Goal: Task Accomplishment & Management: Manage account settings

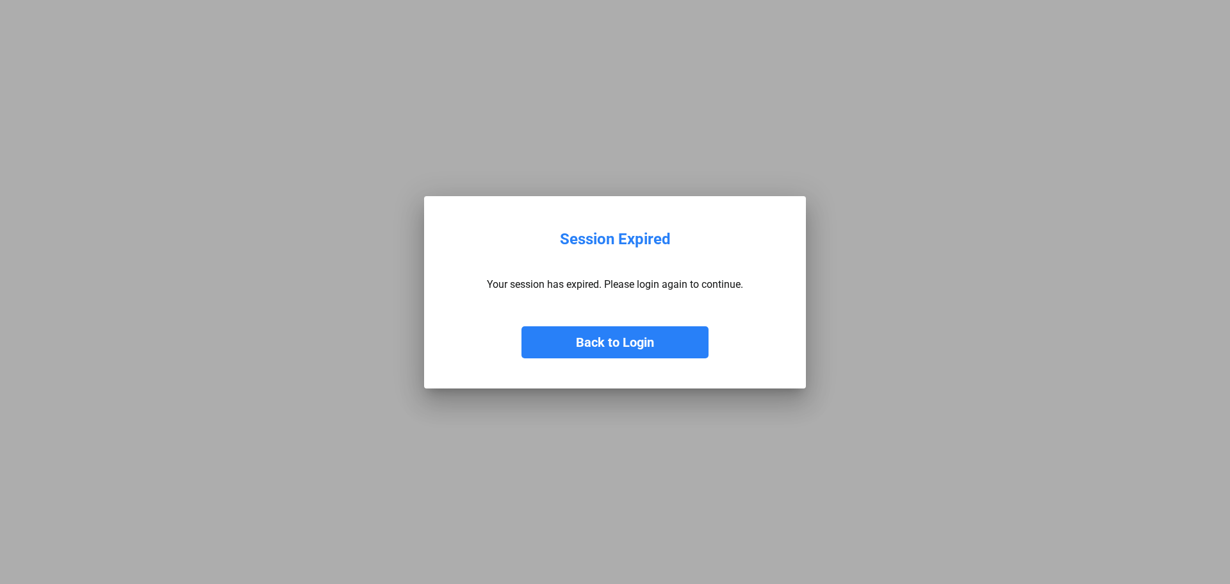
click at [522, 326] on button "Back to Login" at bounding box center [615, 342] width 187 height 32
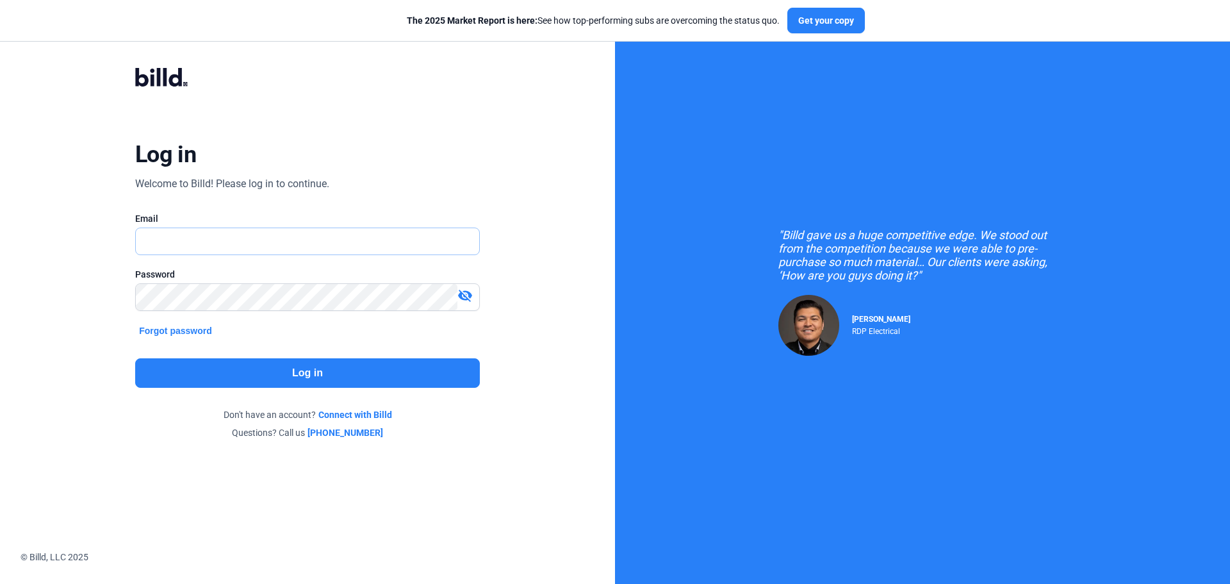
type input "[EMAIL_ADDRESS][DOMAIN_NAME]"
click at [336, 368] on button "Log in" at bounding box center [307, 372] width 345 height 29
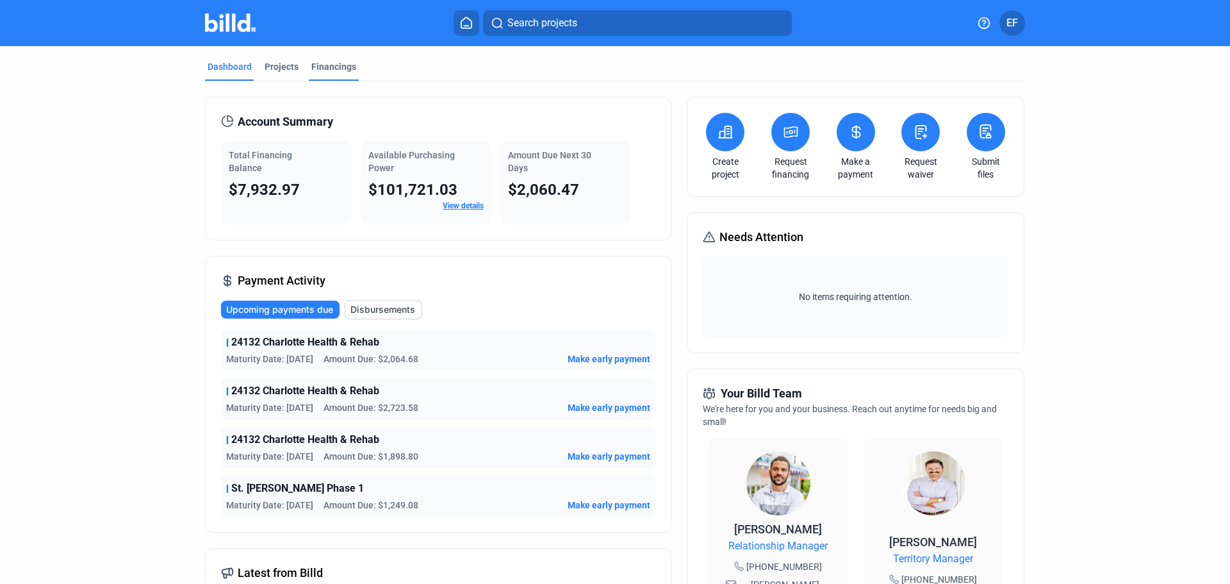
click at [323, 67] on div "Financings" at bounding box center [333, 66] width 45 height 13
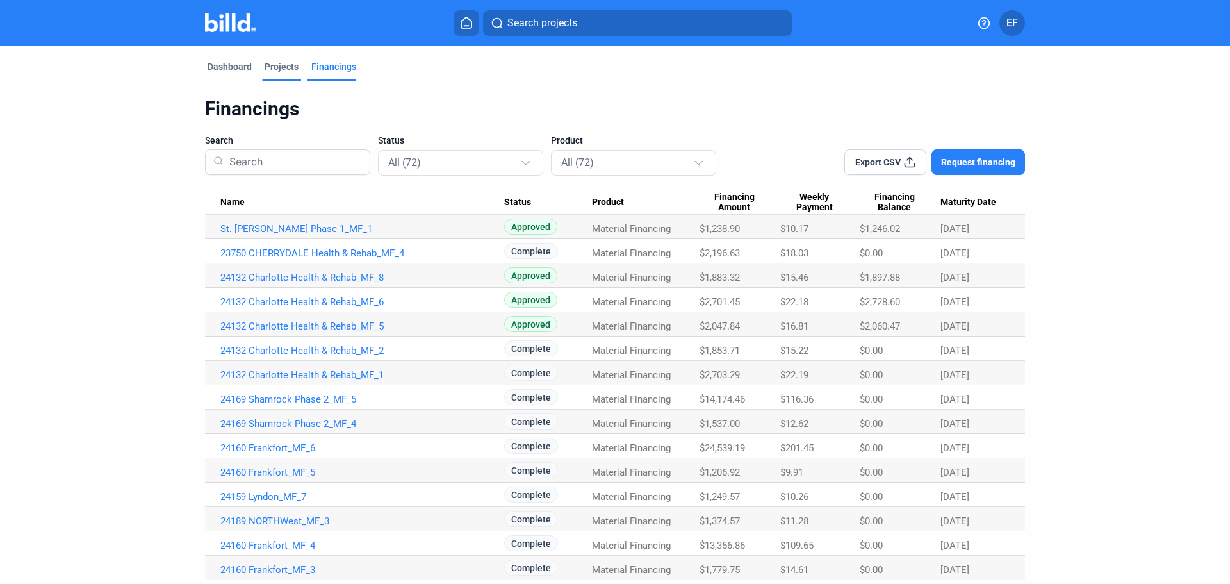
click at [267, 68] on div "Projects" at bounding box center [282, 66] width 34 height 13
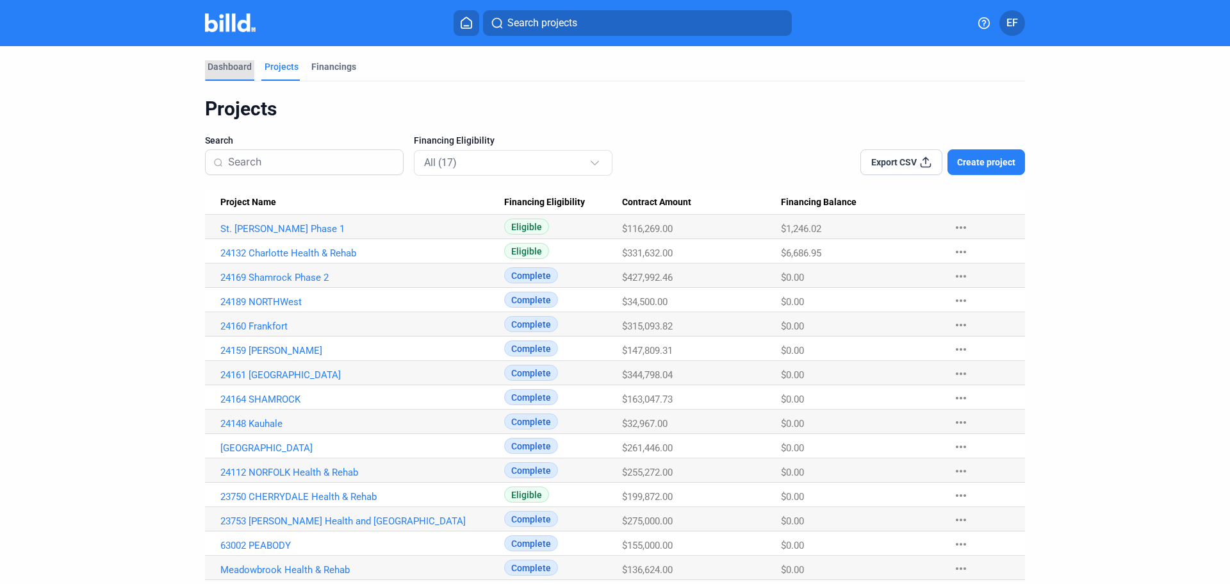
click at [224, 67] on div "Dashboard" at bounding box center [230, 66] width 44 height 13
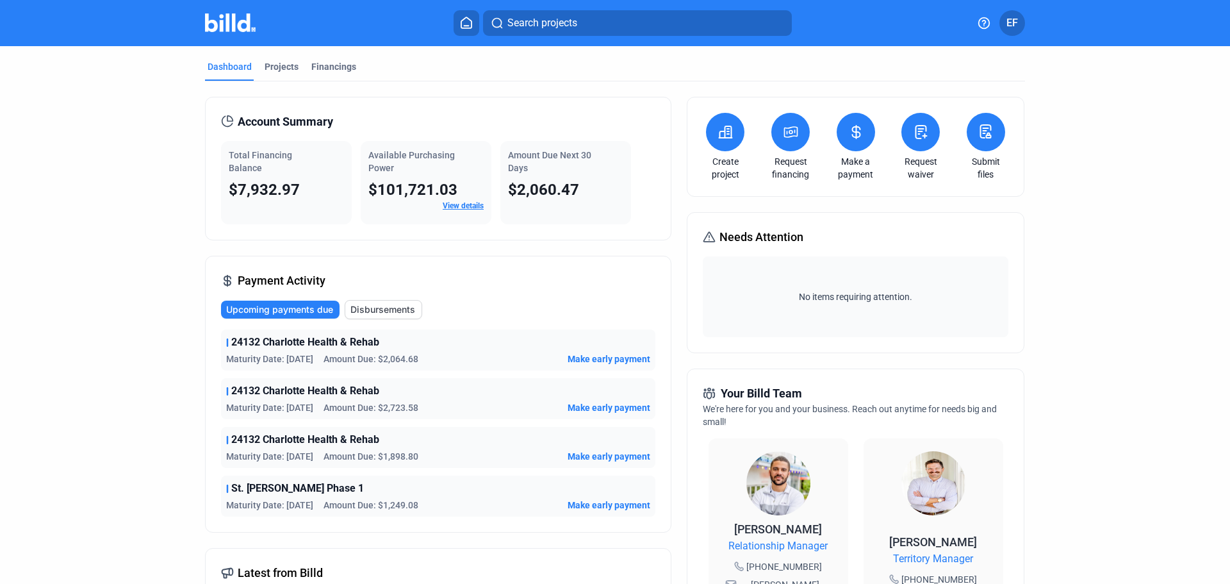
click at [384, 311] on span "Disbursements" at bounding box center [383, 309] width 65 height 13
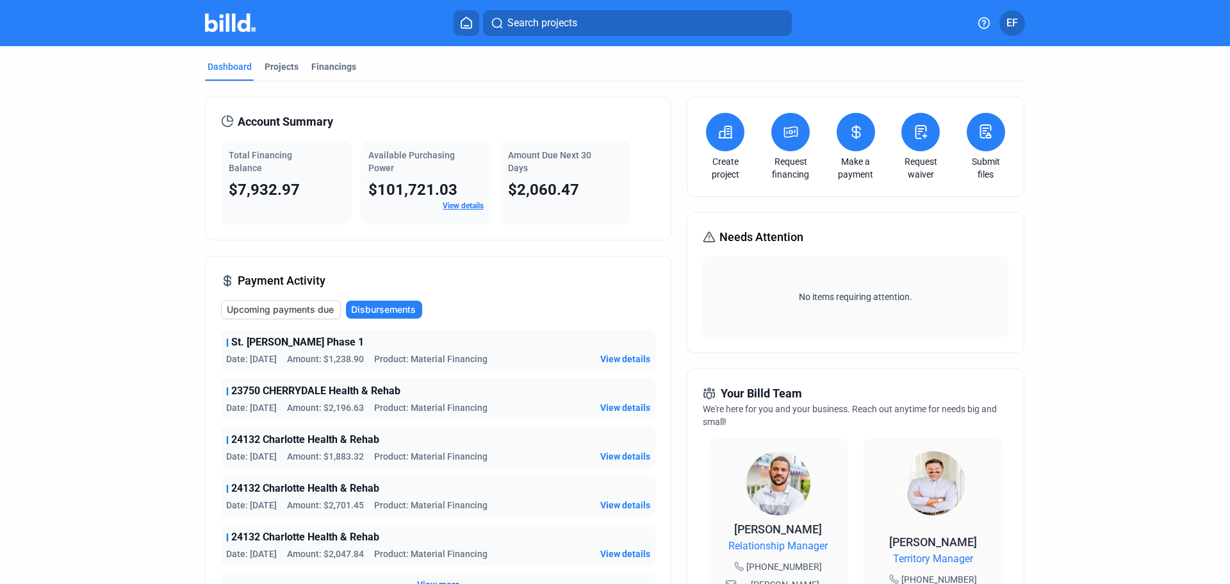
click at [851, 140] on button at bounding box center [856, 132] width 38 height 38
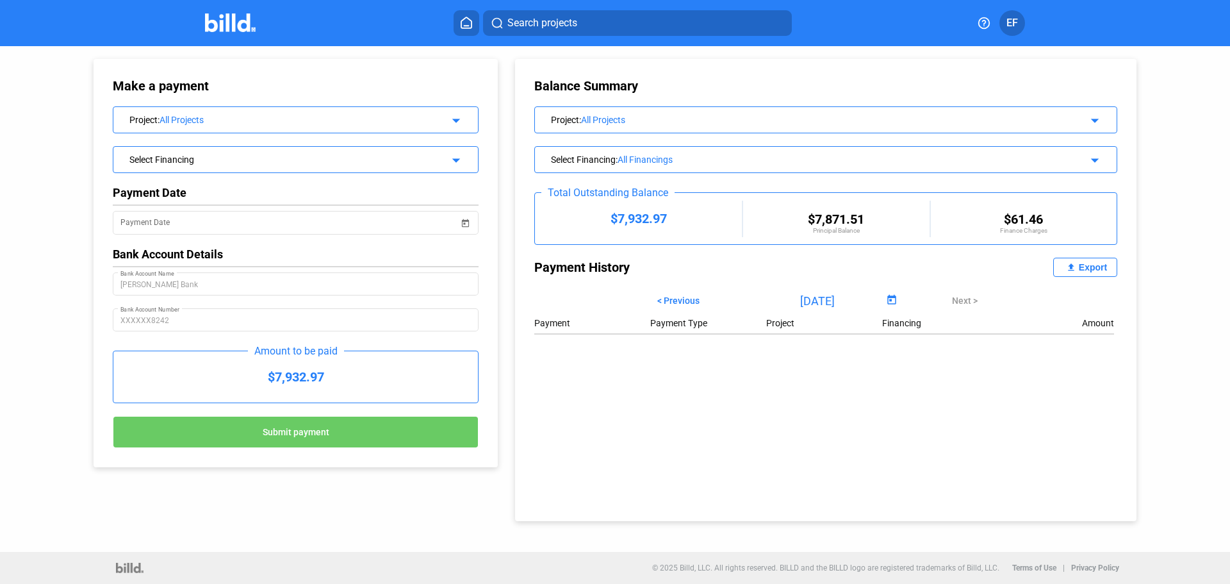
click at [889, 299] on span "Open calendar" at bounding box center [892, 300] width 31 height 31
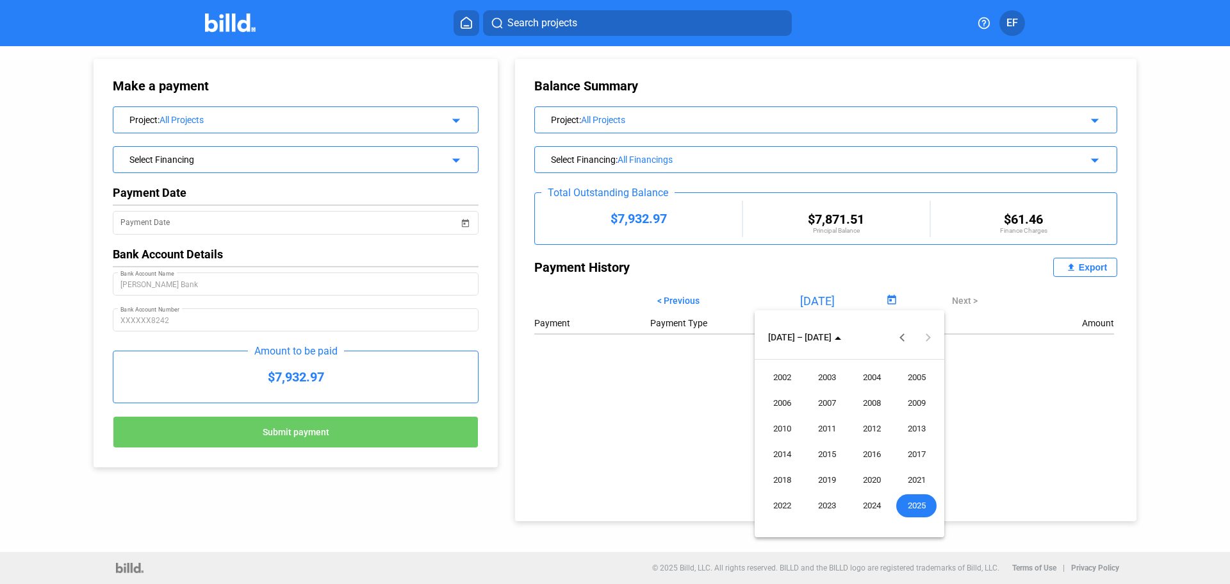
click at [691, 299] on div at bounding box center [615, 292] width 1230 height 584
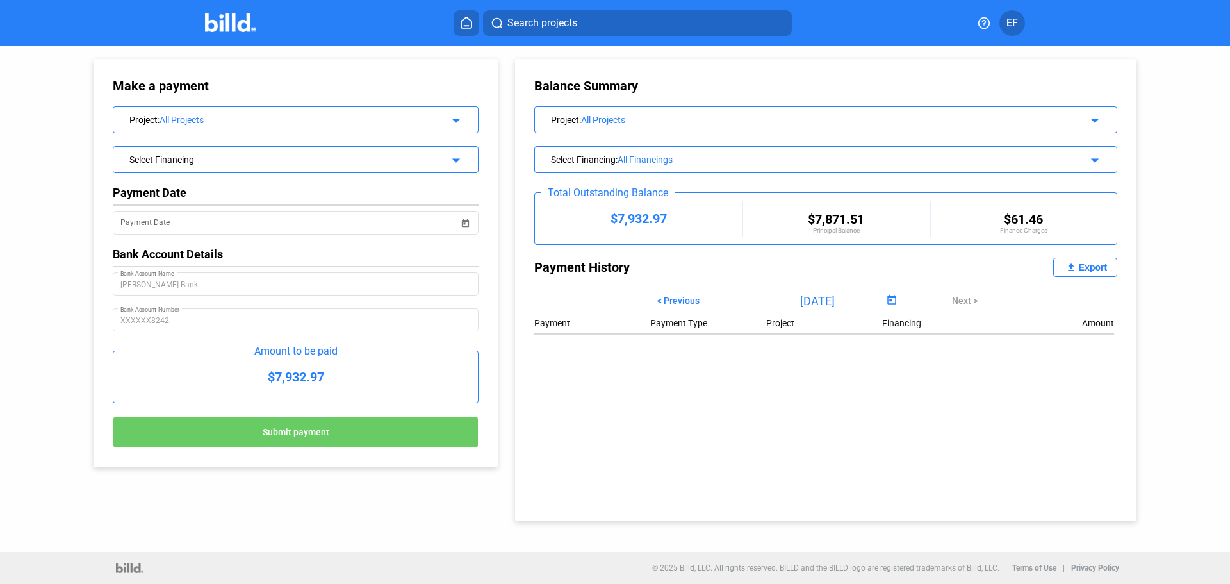
click at [691, 299] on span "< Previous" at bounding box center [678, 300] width 42 height 10
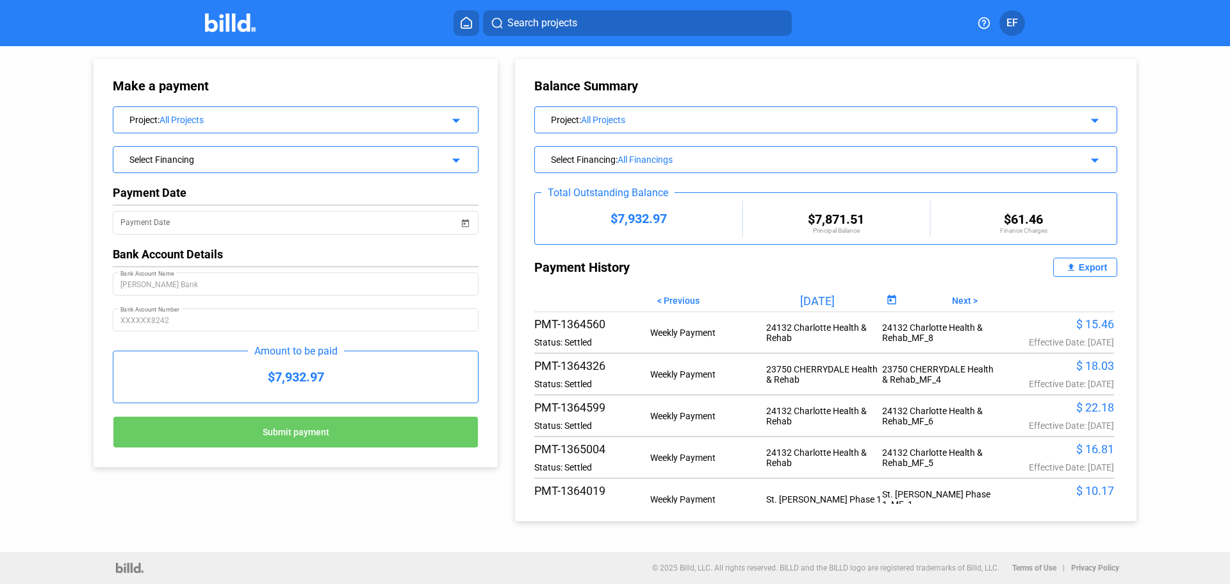
scroll to position [128, 0]
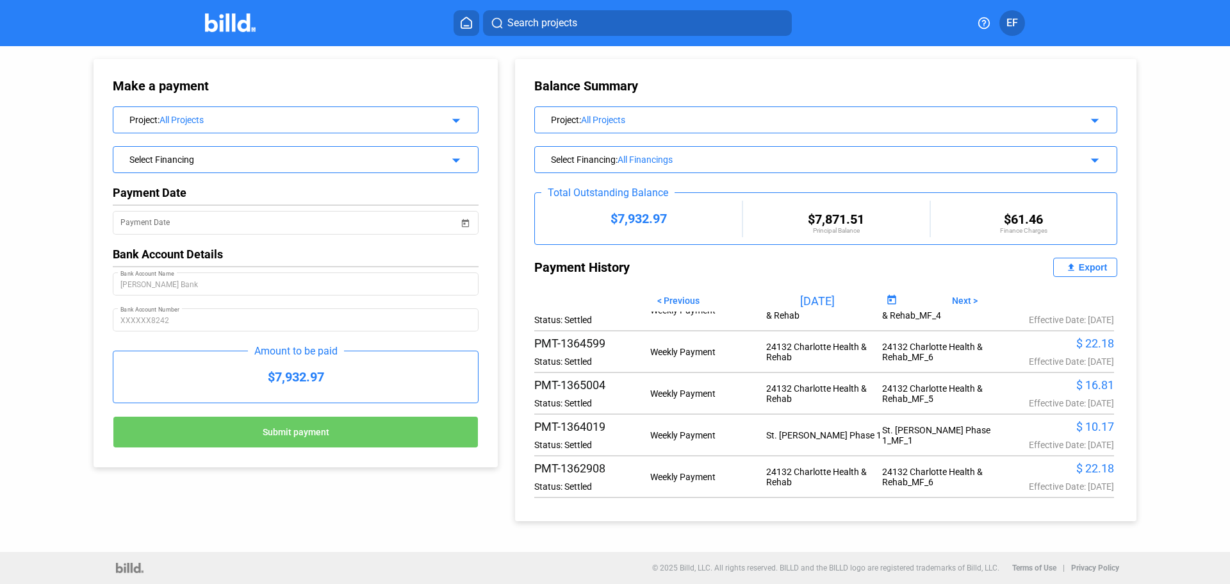
click at [1086, 270] on div "Export" at bounding box center [1093, 267] width 28 height 10
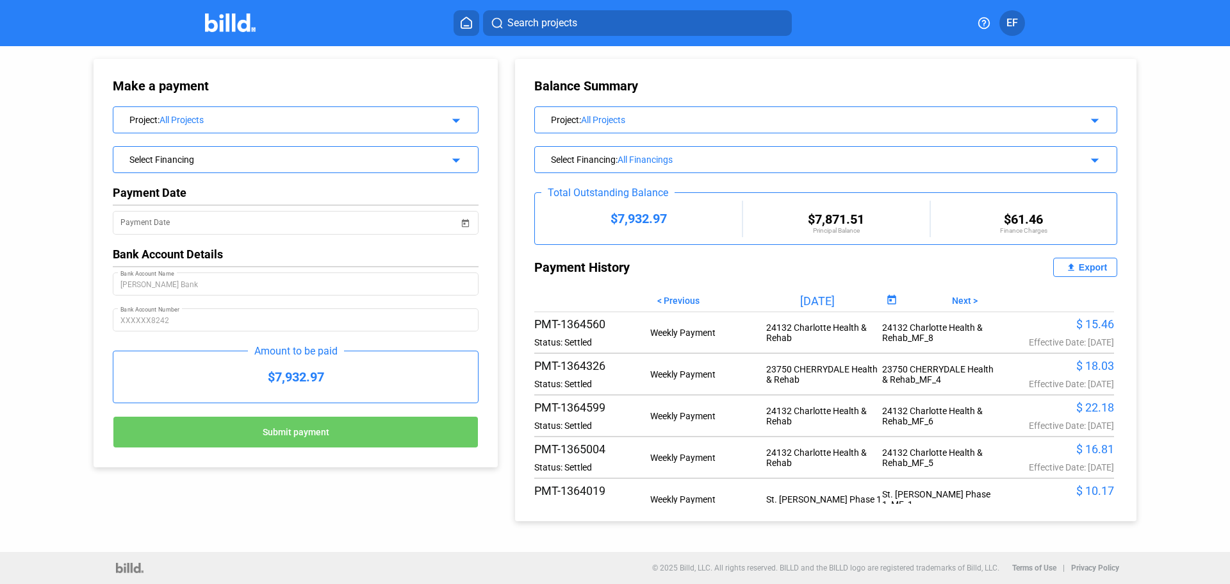
scroll to position [0, 0]
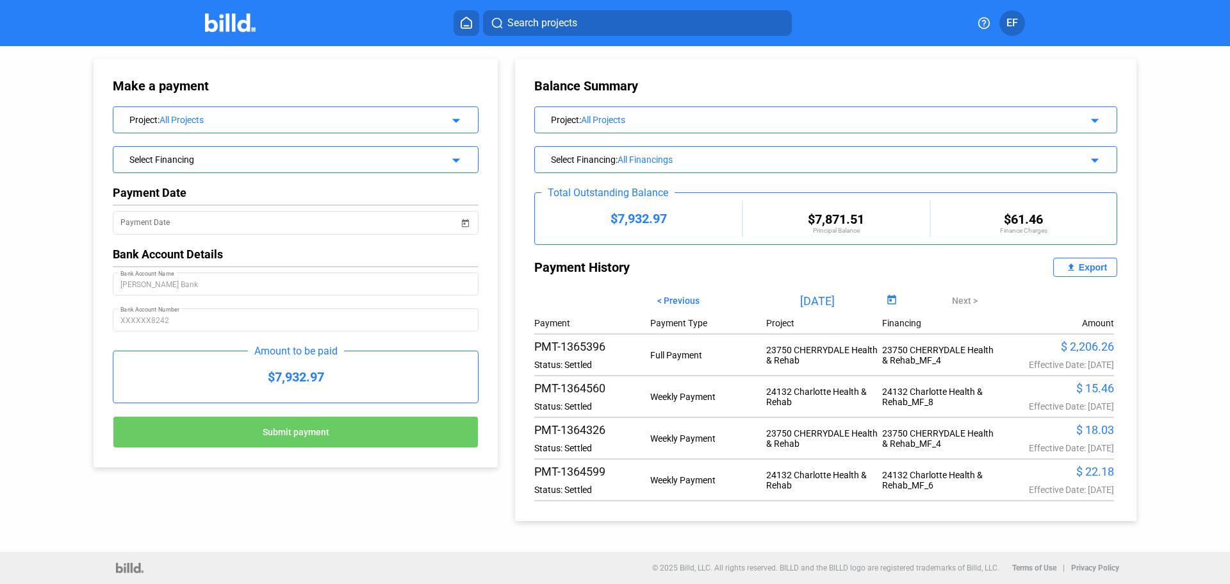
click at [911, 345] on div "23750 CHERRYDALE Health & Rehab_MF_4" at bounding box center [940, 355] width 116 height 21
click at [259, 118] on div "All Projects" at bounding box center [294, 120] width 269 height 10
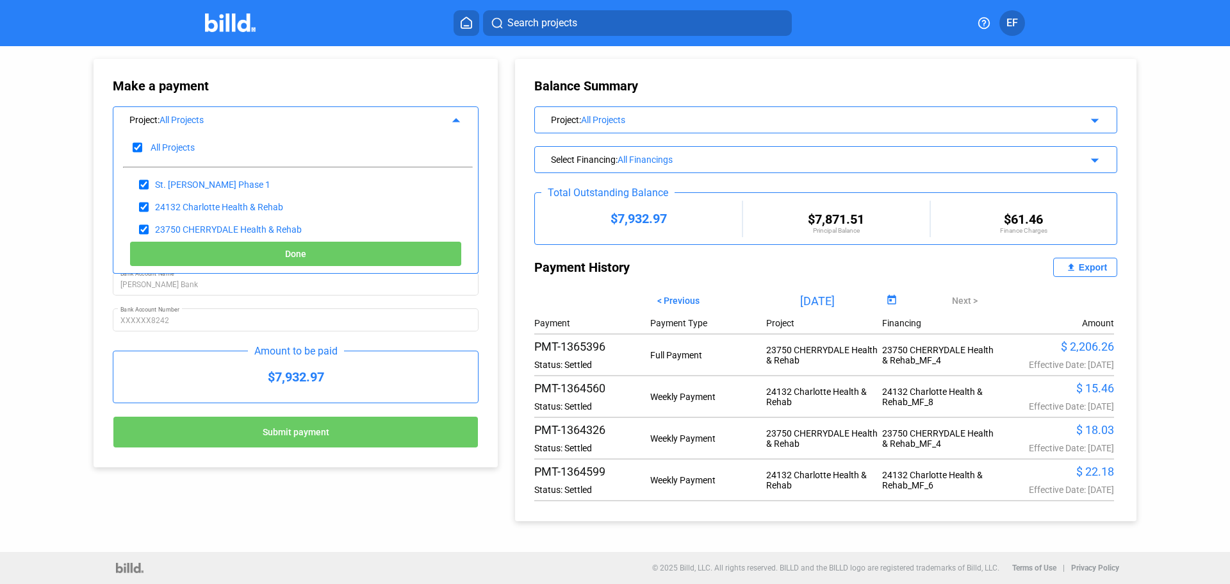
click at [467, 21] on icon at bounding box center [466, 23] width 13 height 12
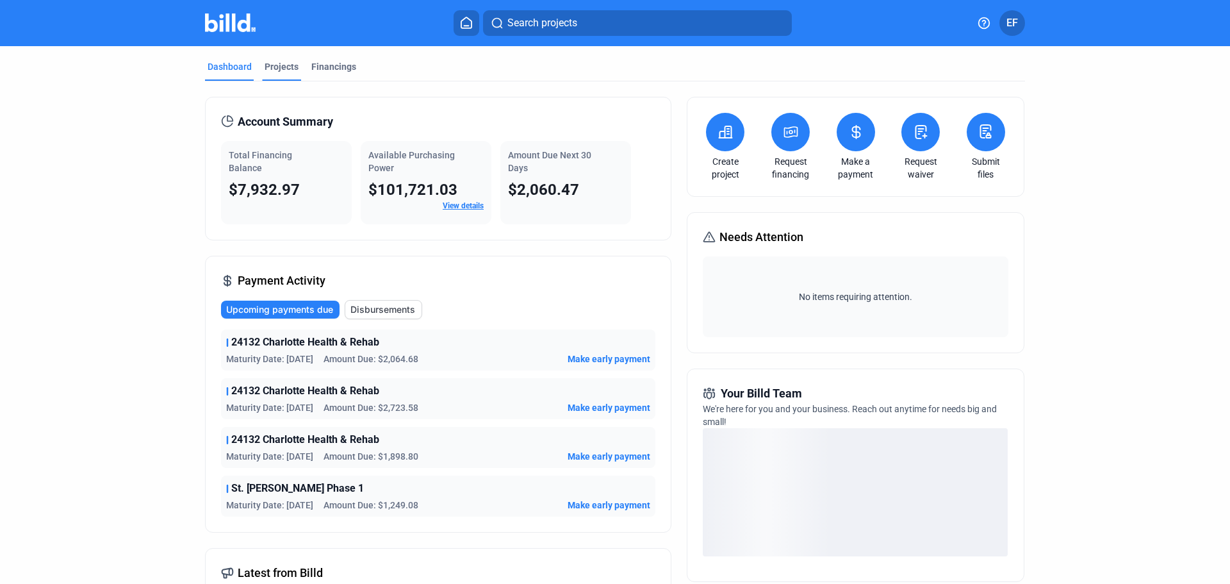
click at [274, 69] on div "Projects" at bounding box center [282, 66] width 34 height 13
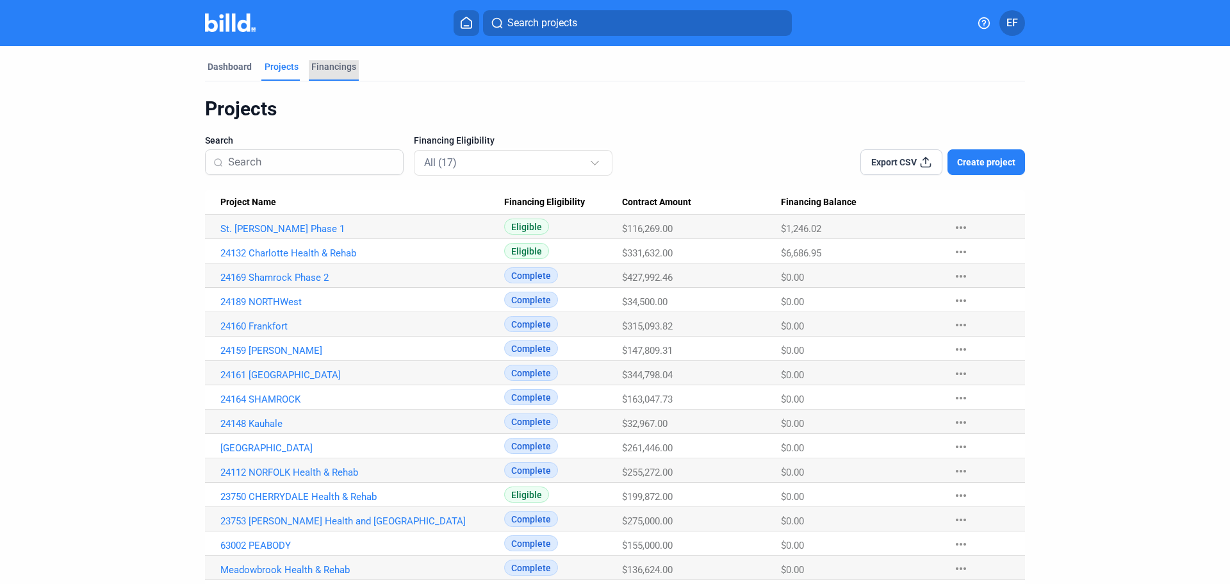
click at [329, 62] on div "Financings" at bounding box center [333, 66] width 45 height 13
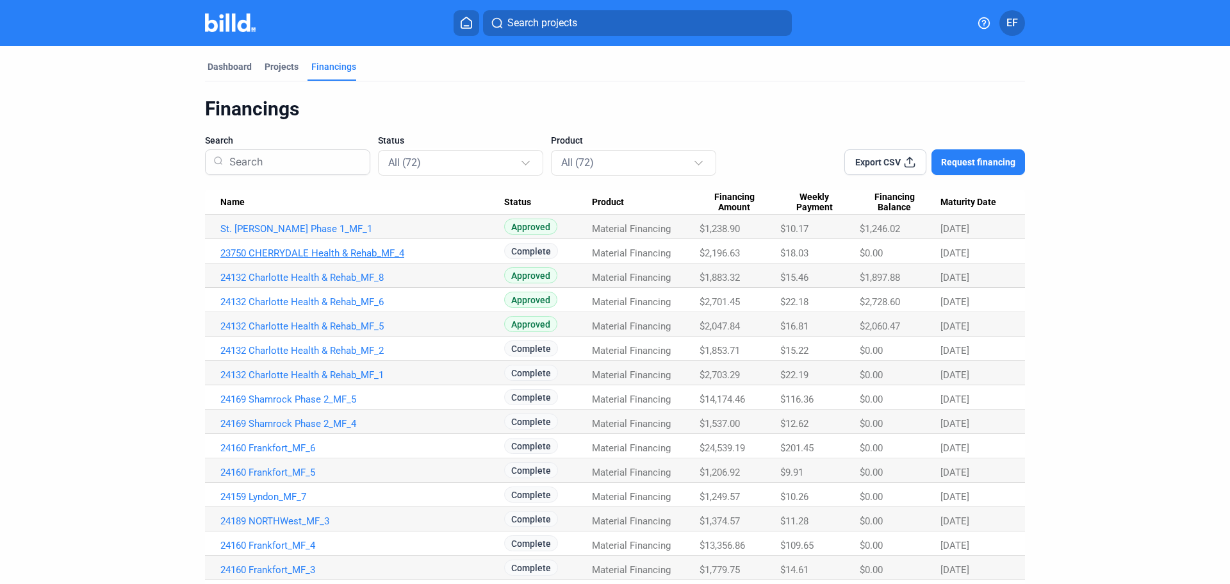
click at [320, 258] on link "23750 CHERRYDALE Health & Rehab_MF_4" at bounding box center [362, 253] width 284 height 12
